Goal: Information Seeking & Learning: Learn about a topic

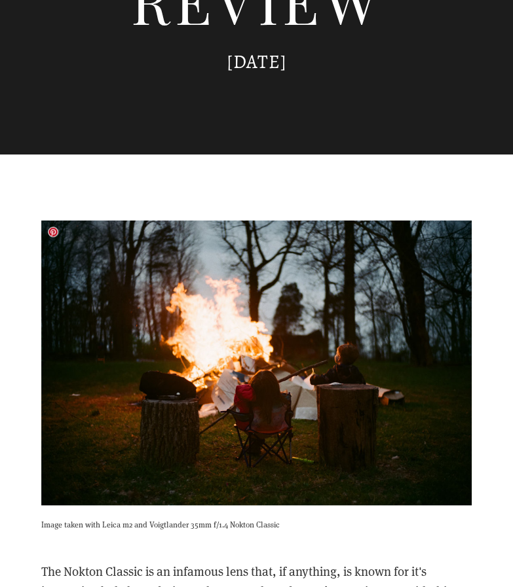
scroll to position [588, 0]
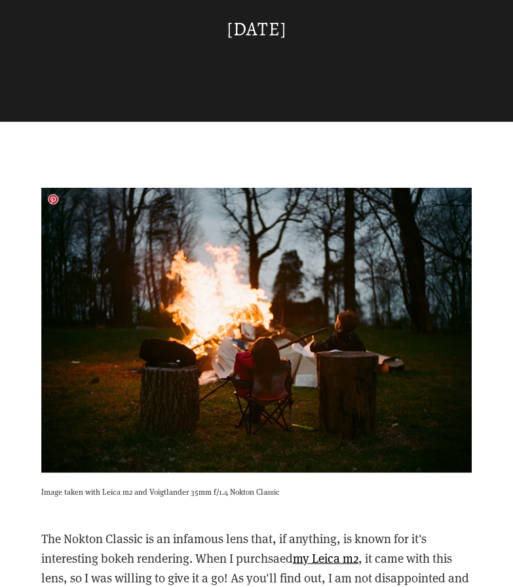
click at [234, 382] on img at bounding box center [256, 329] width 431 height 285
click at [245, 368] on img at bounding box center [256, 329] width 431 height 285
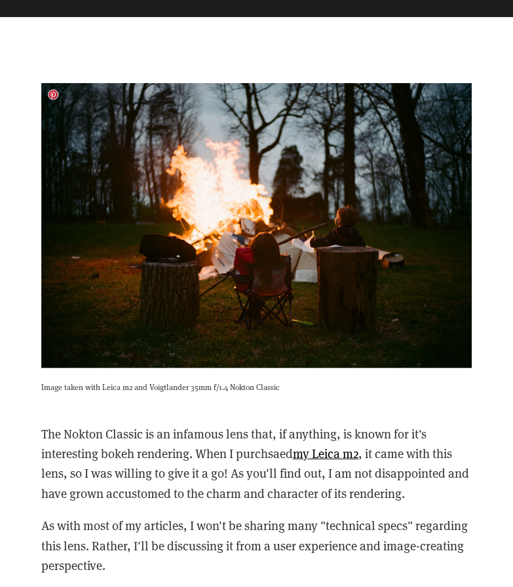
scroll to position [693, 0]
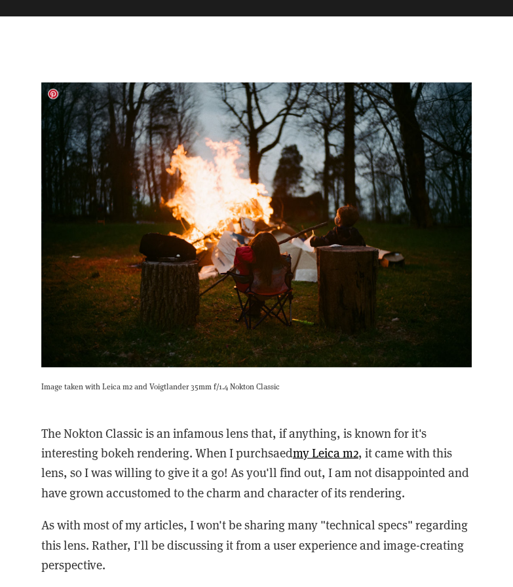
click at [236, 234] on img at bounding box center [256, 224] width 431 height 285
click at [50, 95] on link at bounding box center [53, 93] width 10 height 10
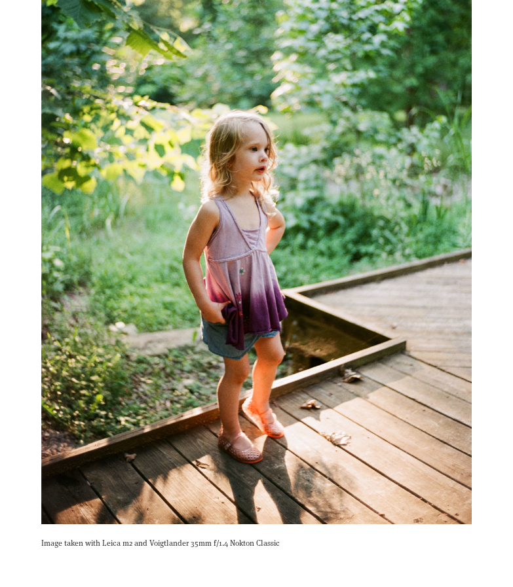
scroll to position [1418, 0]
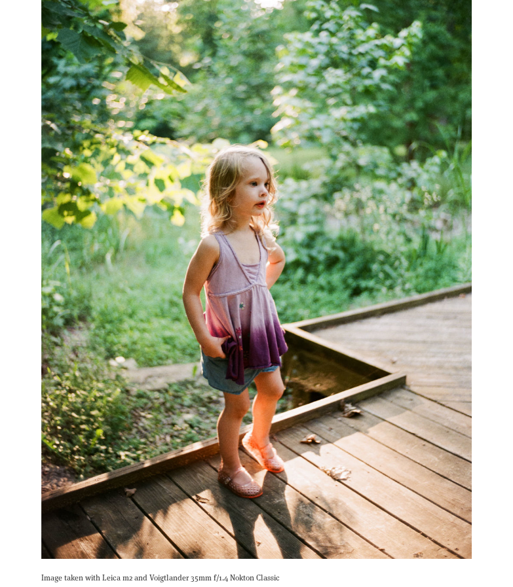
click at [238, 196] on img at bounding box center [256, 234] width 431 height 649
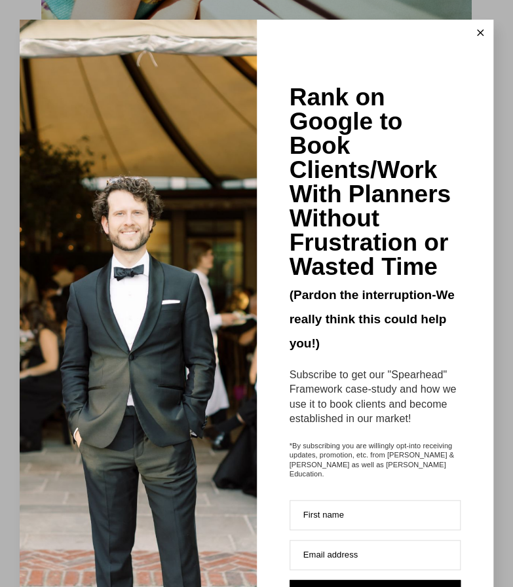
scroll to position [7, 0]
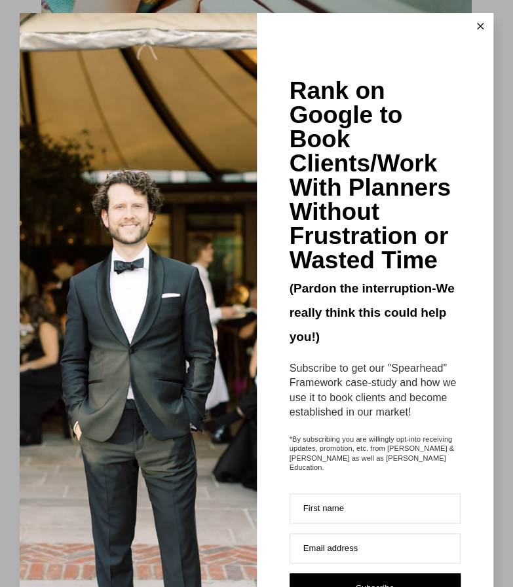
click at [467, 20] on button at bounding box center [480, 26] width 26 height 26
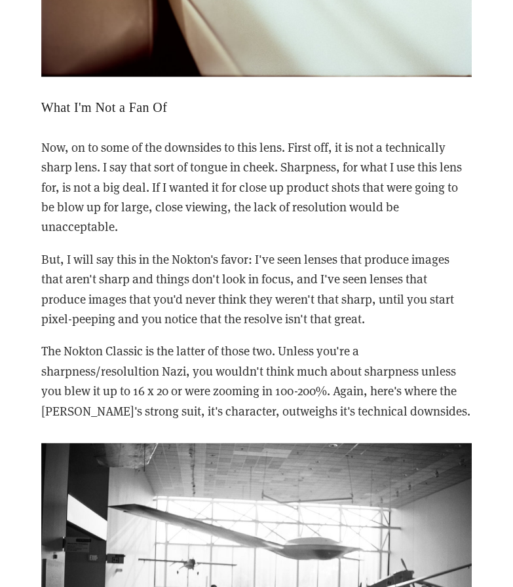
scroll to position [2796, 0]
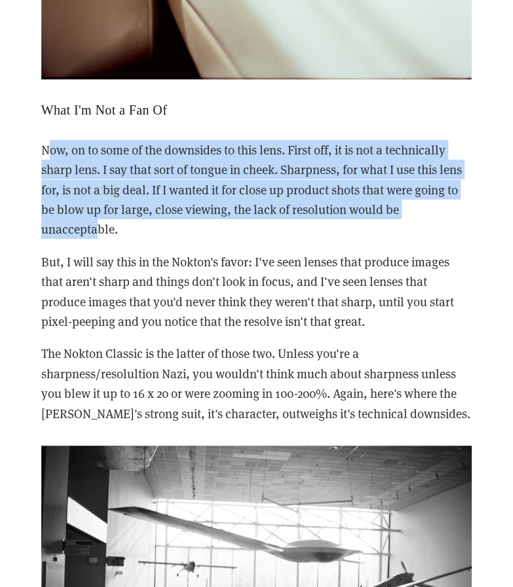
drag, startPoint x: 51, startPoint y: 154, endPoint x: 94, endPoint y: 221, distance: 78.6
click at [94, 221] on p "Now, on to some of the downsides to this lens. First off, it is not a technical…" at bounding box center [256, 190] width 431 height 100
drag, startPoint x: 56, startPoint y: 149, endPoint x: 81, endPoint y: 220, distance: 75.6
click at [81, 220] on p "Now, on to some of the downsides to this lens. First off, it is not a technical…" at bounding box center [256, 190] width 431 height 100
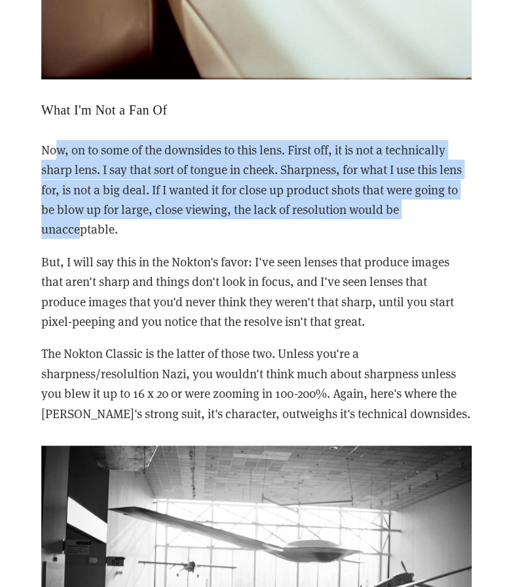
click at [81, 220] on p "Now, on to some of the downsides to this lens. First off, it is not a technical…" at bounding box center [256, 190] width 431 height 100
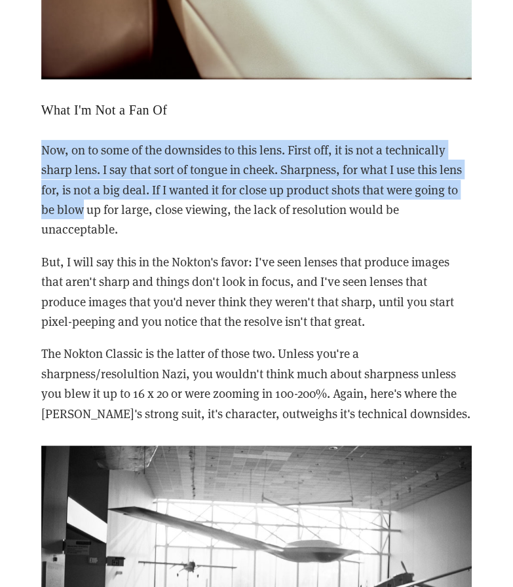
drag, startPoint x: 45, startPoint y: 134, endPoint x: 79, endPoint y: 217, distance: 90.4
click at [79, 217] on div "Now, on to some of the downsides to this lens. First off, it is not a technical…" at bounding box center [256, 282] width 453 height 306
click at [79, 217] on p "Now, on to some of the downsides to this lens. First off, it is not a technical…" at bounding box center [256, 190] width 431 height 100
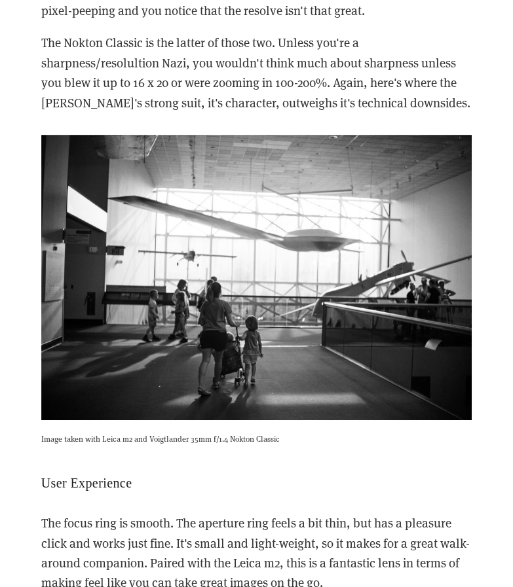
scroll to position [3166, 0]
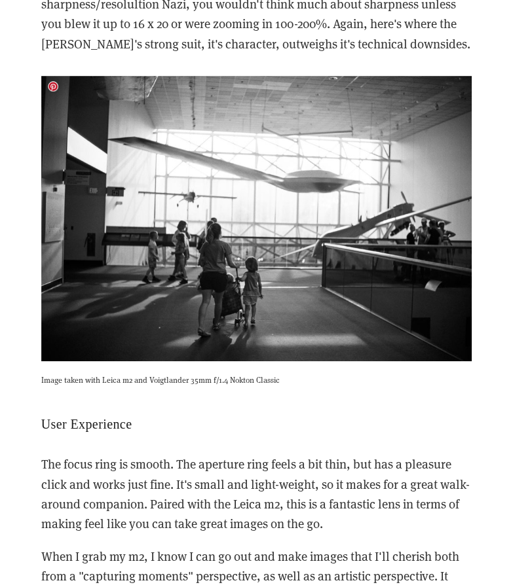
click at [213, 254] on img at bounding box center [256, 218] width 431 height 285
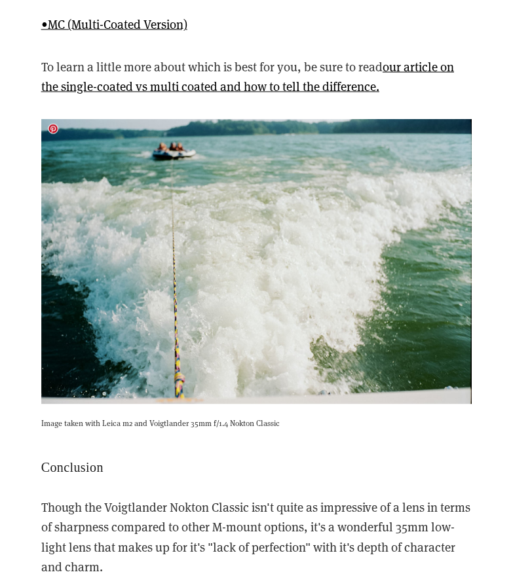
scroll to position [3646, 0]
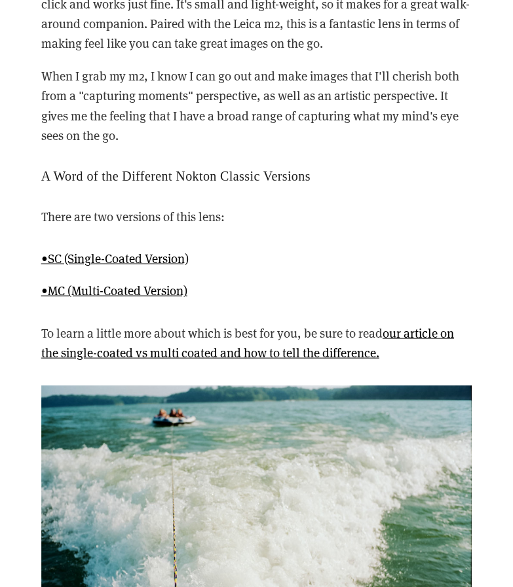
drag, startPoint x: 106, startPoint y: 297, endPoint x: 90, endPoint y: 299, distance: 15.8
click at [90, 299] on div "•SC (Single-Coated Version) •MC (Multi-Coated Version)" at bounding box center [256, 274] width 453 height 75
click at [107, 291] on link "•MC (Multi-Coated Version)" at bounding box center [114, 289] width 146 height 16
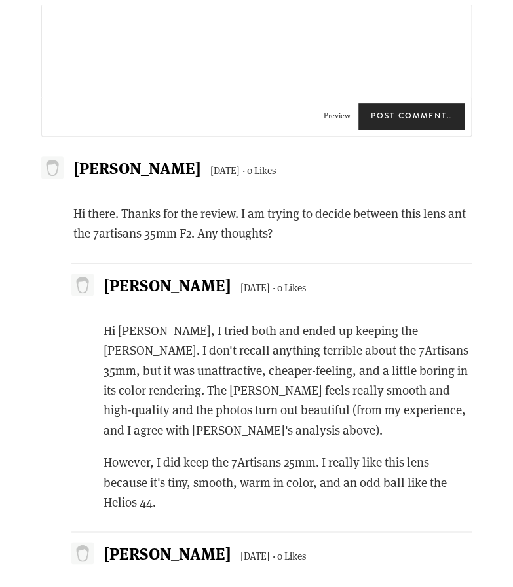
scroll to position [4736, 0]
